Goal: Task Accomplishment & Management: Use online tool/utility

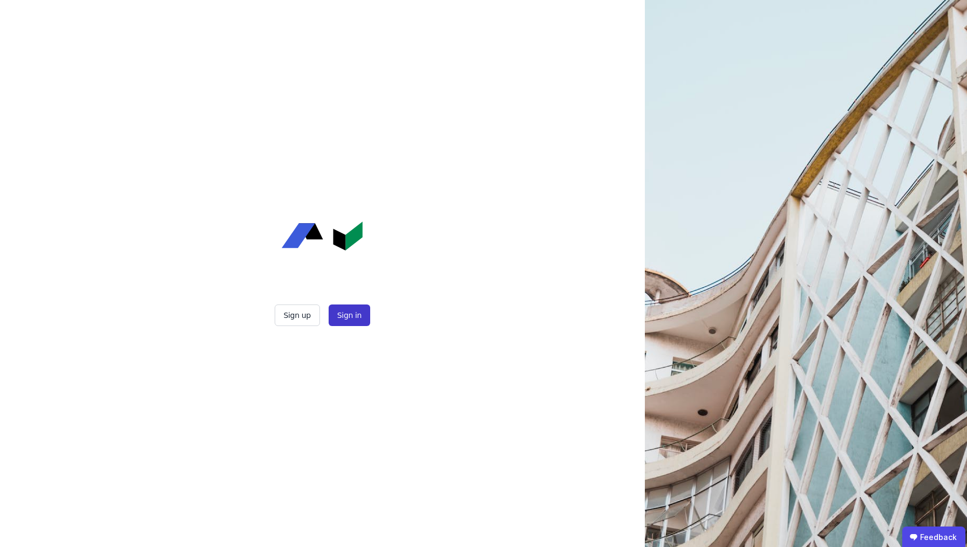
click at [364, 312] on button "Sign in" at bounding box center [349, 316] width 42 height 22
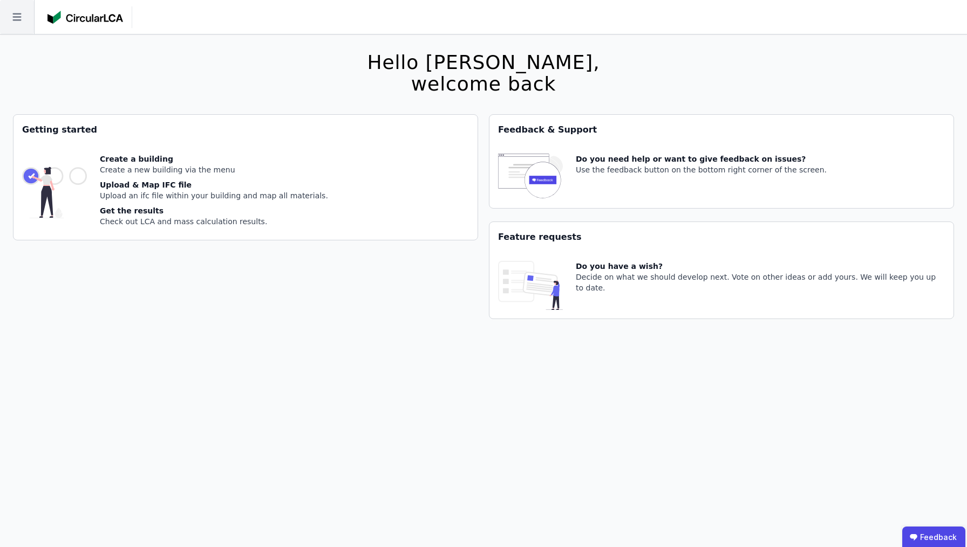
click at [19, 25] on icon at bounding box center [17, 17] width 34 height 34
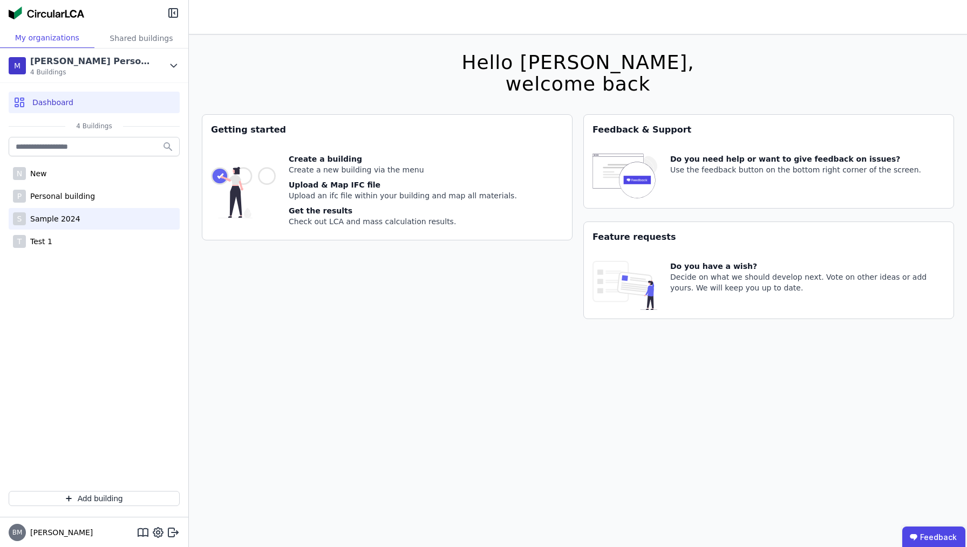
click at [76, 224] on div "S Sample 2024" at bounding box center [94, 219] width 171 height 22
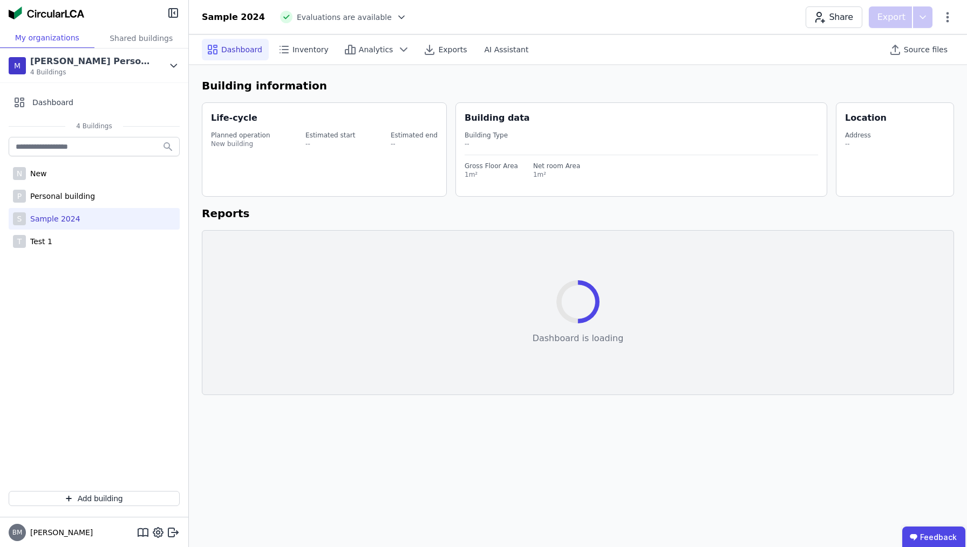
select select "*"
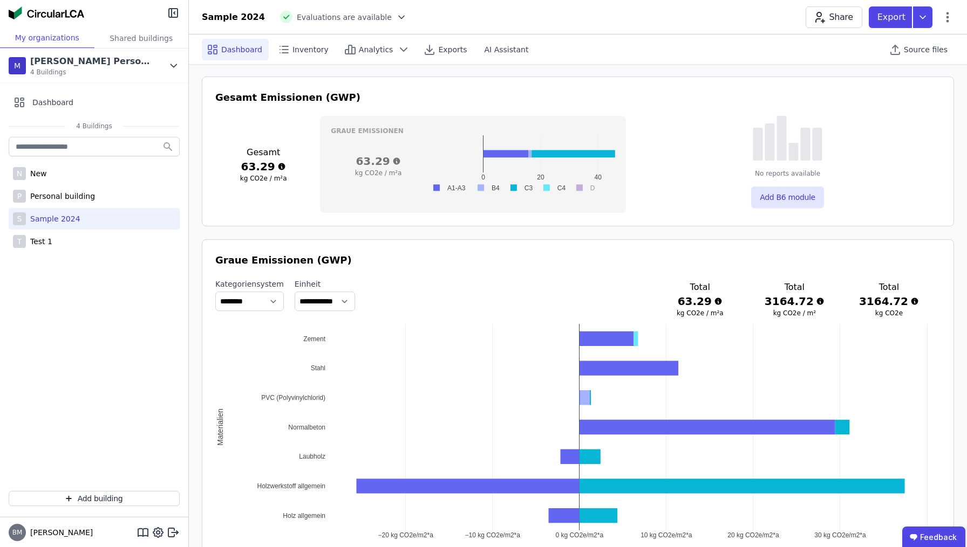
scroll to position [397, 0]
